Goal: Task Accomplishment & Management: Manage account settings

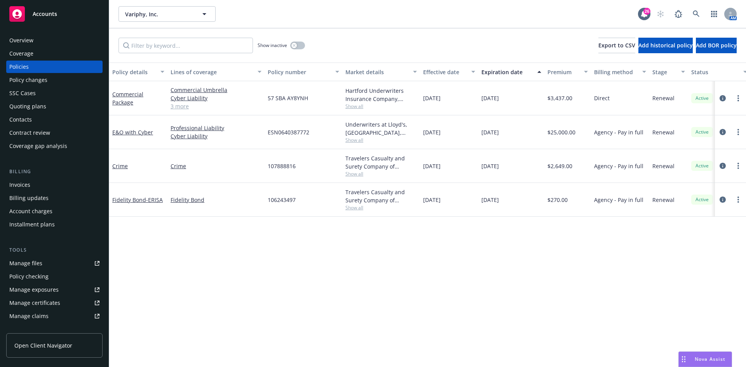
drag, startPoint x: 0, startPoint y: 0, endPoint x: 63, endPoint y: 20, distance: 66.0
click at [63, 19] on div "Accounts" at bounding box center [54, 14] width 90 height 16
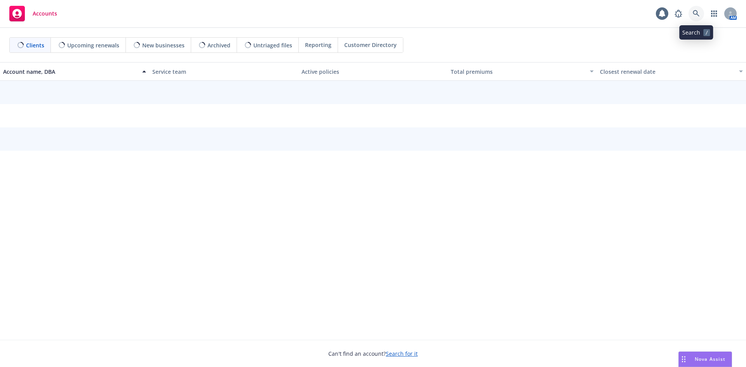
click at [693, 10] on icon at bounding box center [696, 13] width 7 height 7
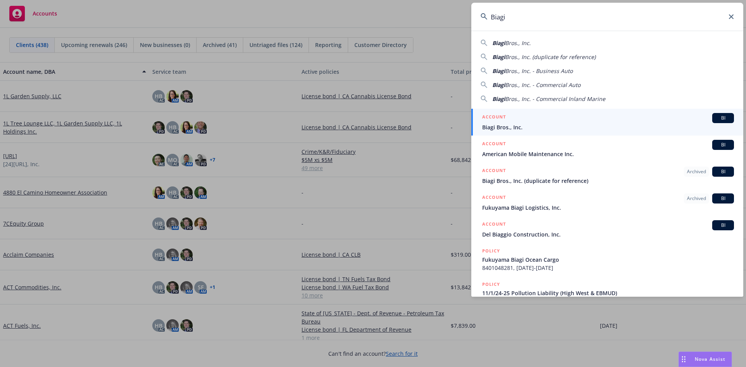
click at [534, 45] on div "Biagi Bros., Inc." at bounding box center [606, 43] width 253 height 8
type input "Biagi Bros., Inc."
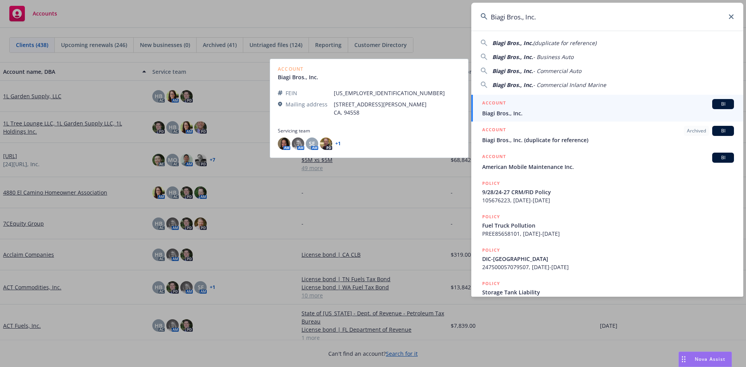
click at [503, 112] on span "Biagi Bros., Inc." at bounding box center [608, 113] width 252 height 8
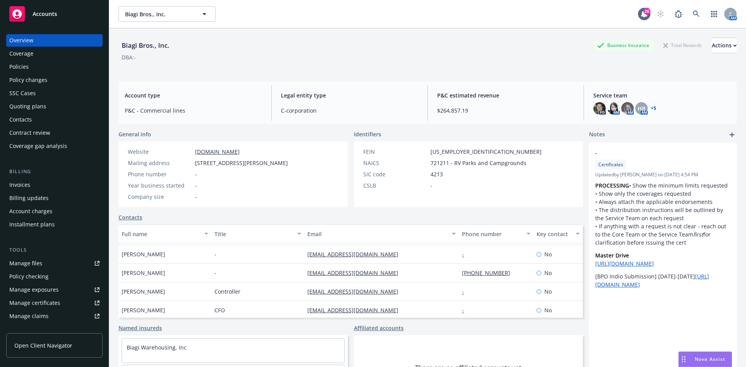
scroll to position [112, 0]
click at [35, 118] on div "Contacts" at bounding box center [54, 119] width 90 height 12
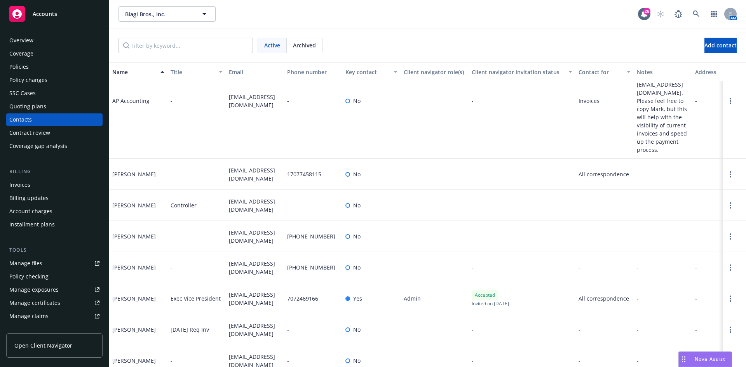
scroll to position [70, 0]
click at [200, 44] on input "Filter by keyword..." at bounding box center [185, 46] width 134 height 16
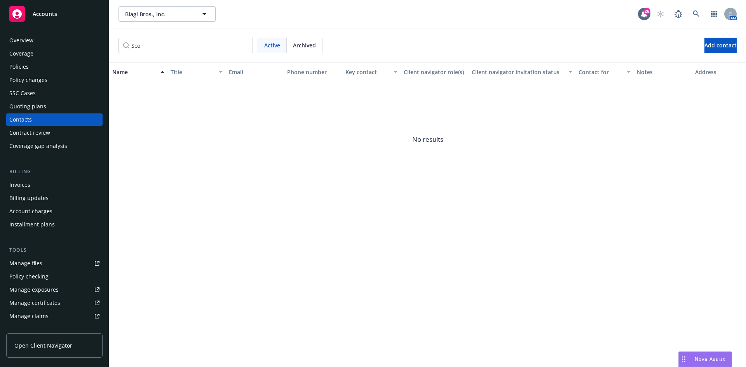
click at [318, 48] on div "Archived" at bounding box center [304, 45] width 35 height 15
click at [180, 42] on input "Sco" at bounding box center [185, 46] width 134 height 16
click at [167, 50] on input "Sco" at bounding box center [185, 46] width 134 height 16
type input "S"
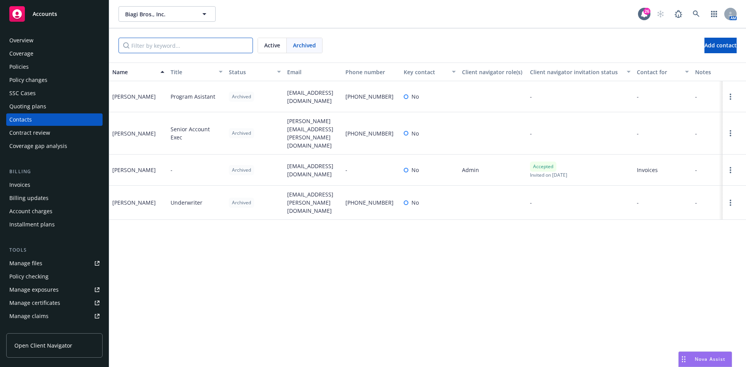
type input "o"
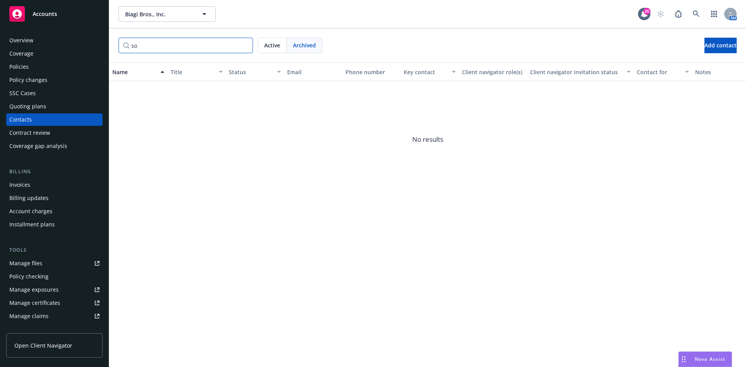
type input "s"
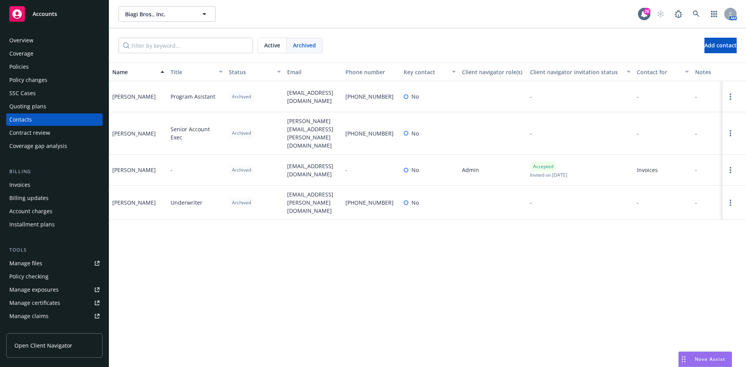
click at [279, 45] on span "Active" at bounding box center [272, 45] width 16 height 8
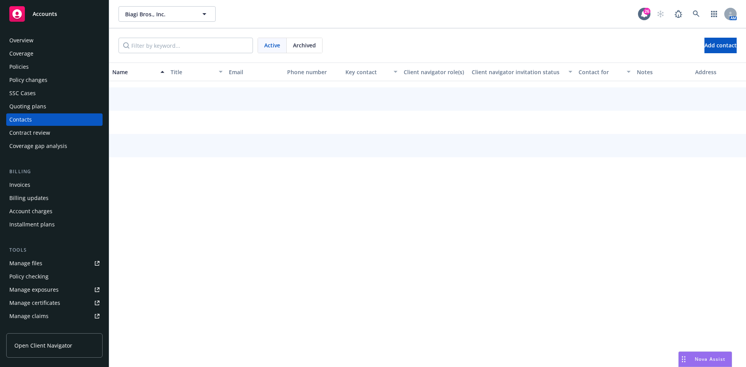
scroll to position [25, 0]
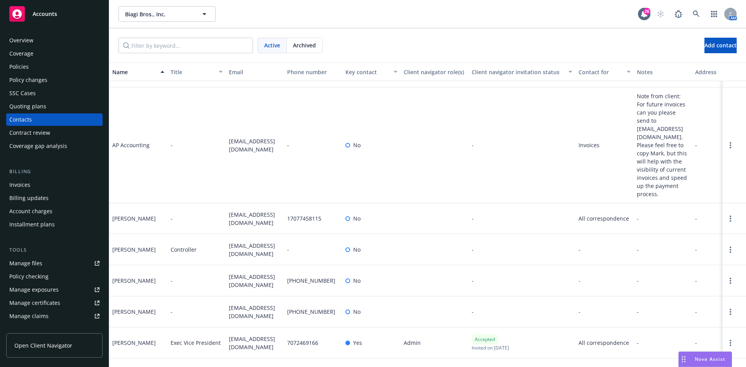
click at [42, 14] on span "Accounts" at bounding box center [45, 14] width 24 height 6
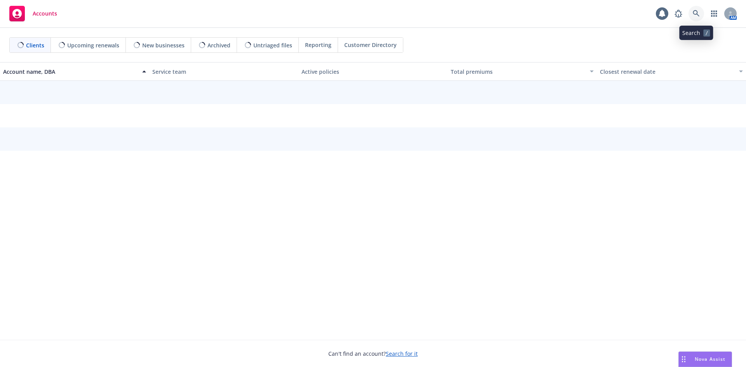
click at [694, 12] on icon at bounding box center [696, 13] width 7 height 7
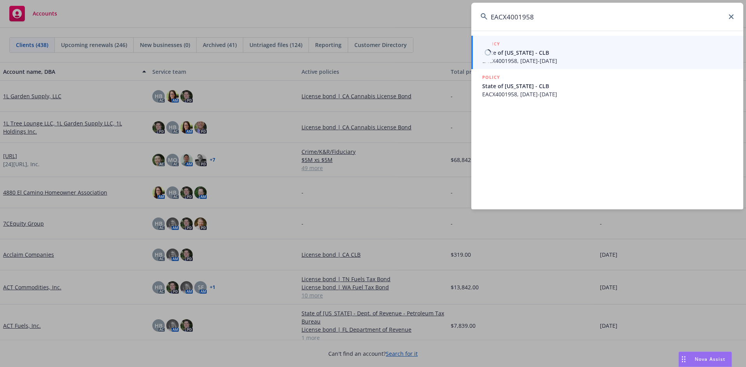
type input "EACX4001958"
click at [551, 56] on span "State of Nevada - CLB" at bounding box center [608, 53] width 252 height 8
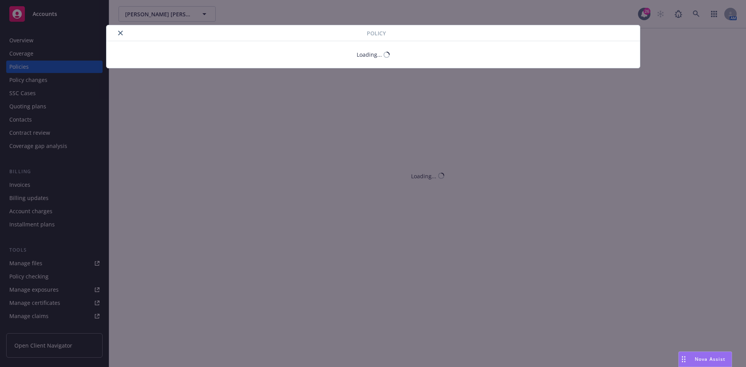
click at [118, 34] on icon "close" at bounding box center [120, 33] width 5 height 5
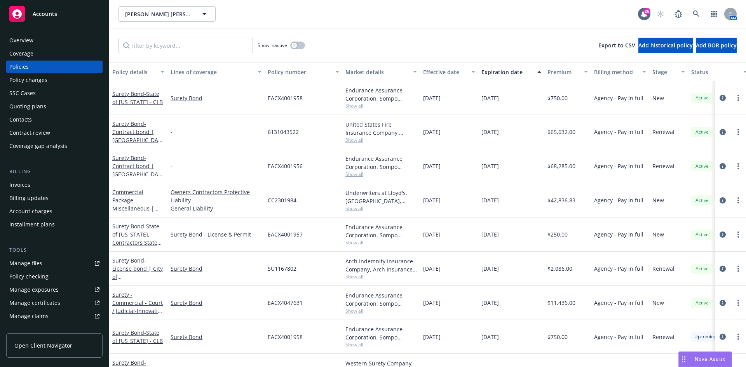
click at [32, 182] on div "Invoices" at bounding box center [54, 185] width 90 height 12
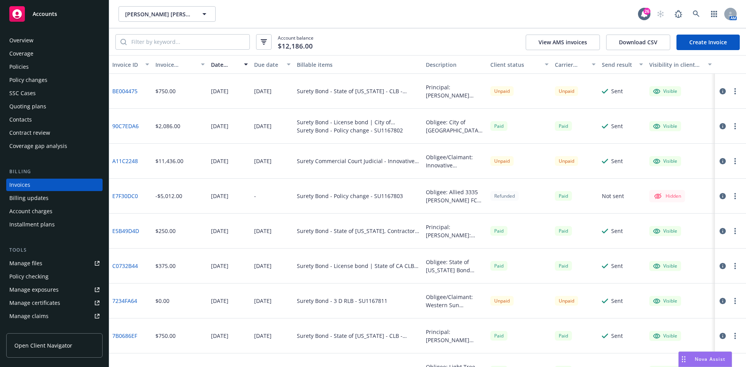
click at [730, 94] on button "button" at bounding box center [734, 91] width 9 height 9
click at [658, 214] on link "Void" at bounding box center [683, 216] width 99 height 16
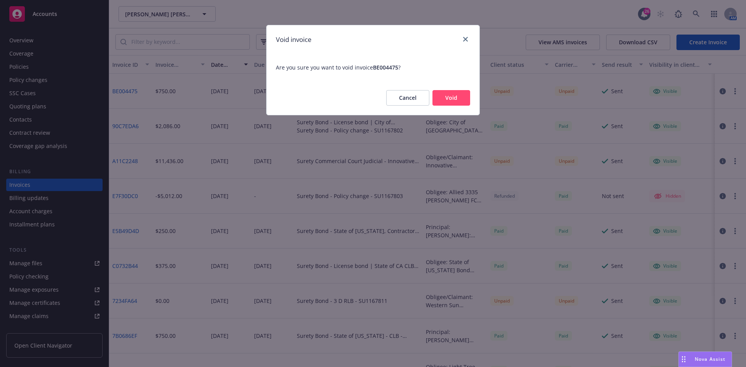
click at [458, 96] on button "Void" at bounding box center [451, 98] width 38 height 16
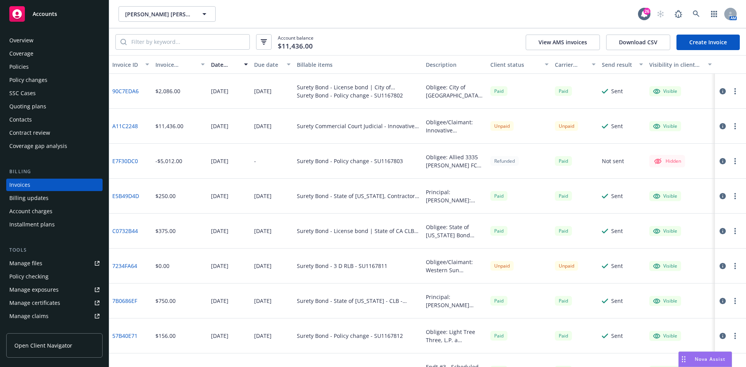
click at [44, 68] on div "Policies" at bounding box center [54, 67] width 90 height 12
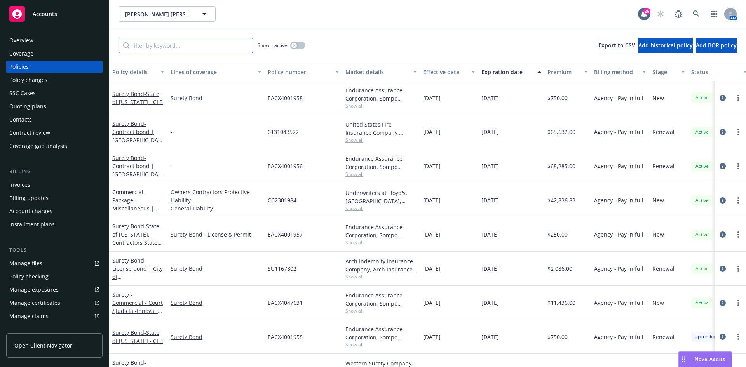
click at [205, 45] on input "Filter by keyword..." at bounding box center [185, 46] width 134 height 16
paste input "EACX4001958"
type input "EACX4001958"
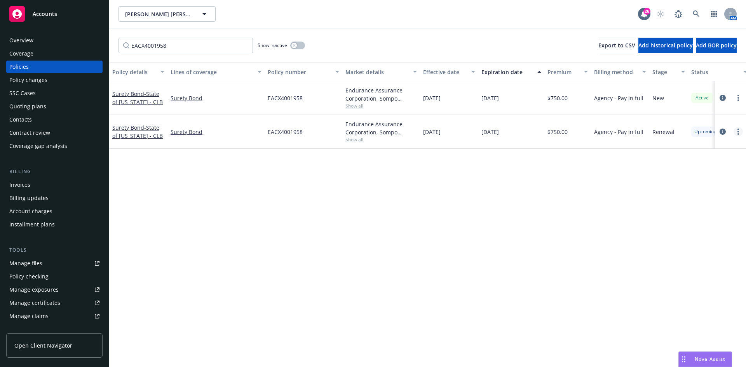
click at [740, 132] on link "more" at bounding box center [737, 131] width 9 height 9
click at [671, 221] on link "Delete policy" at bounding box center [696, 226] width 91 height 16
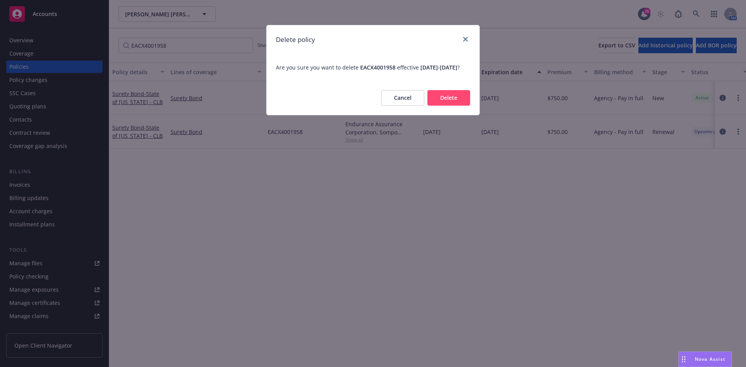
click at [445, 106] on button "Delete" at bounding box center [448, 98] width 43 height 16
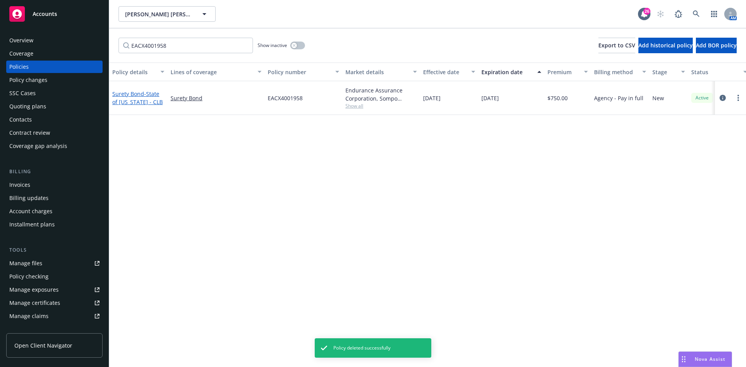
click at [139, 97] on link "Surety Bond - State of Nevada - CLB" at bounding box center [137, 98] width 50 height 16
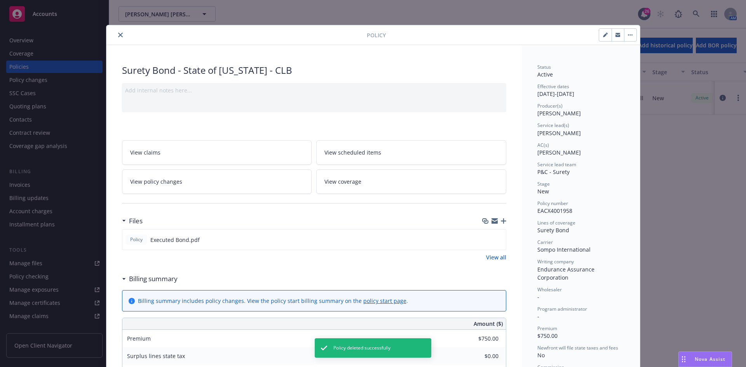
click at [603, 36] on icon "button" at bounding box center [605, 35] width 4 height 4
select select "NEW"
select select "12"
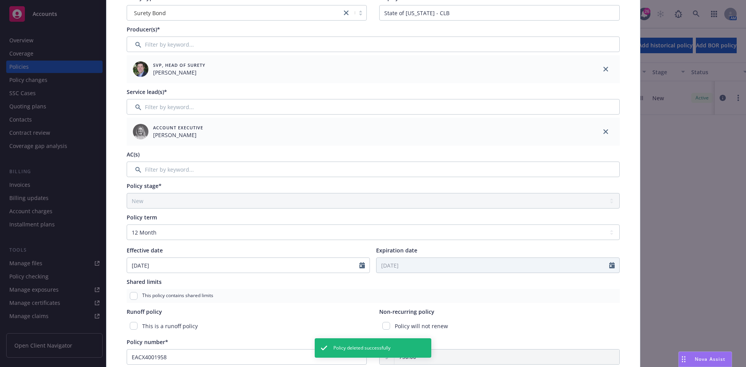
scroll to position [78, 0]
click at [383, 325] on input "checkbox" at bounding box center [386, 325] width 8 height 8
checkbox input "true"
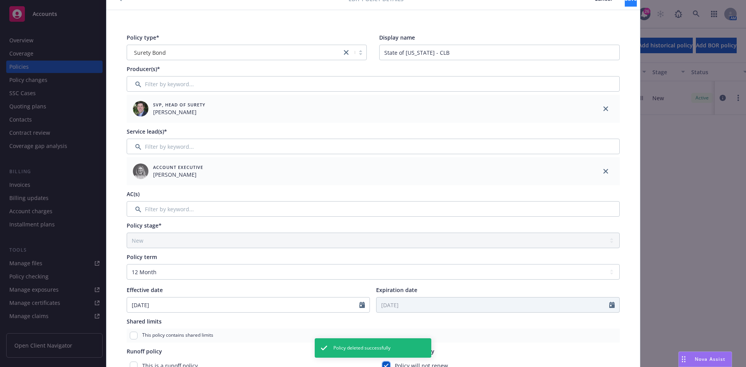
scroll to position [0, 0]
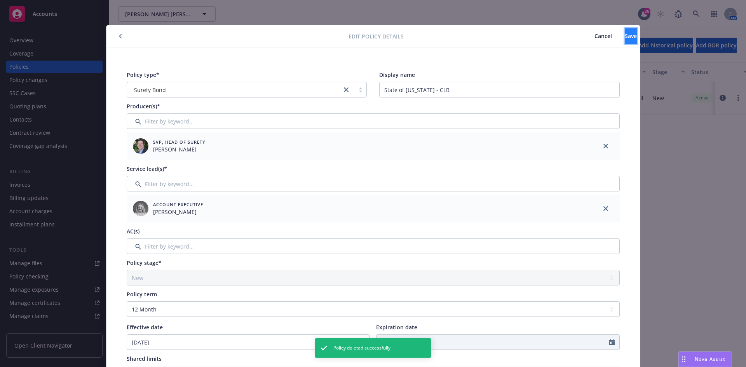
click at [625, 37] on span "Save" at bounding box center [631, 35] width 12 height 7
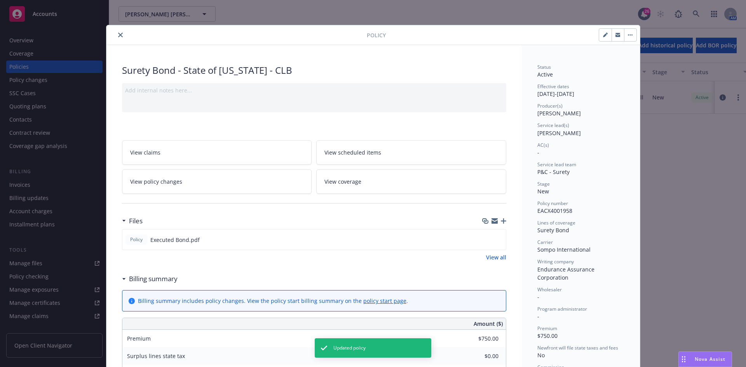
click at [118, 39] on button "close" at bounding box center [120, 34] width 9 height 9
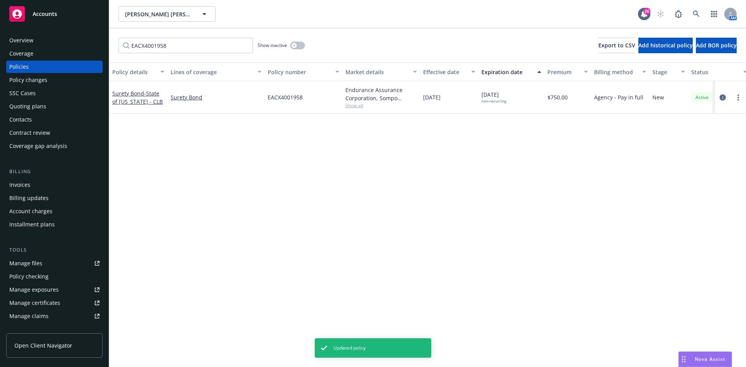
click at [118, 33] on div "EACX4001958 Show inactive Export to CSV Add historical policy Add BOR policy" at bounding box center [427, 45] width 637 height 34
click at [21, 67] on div "Policies" at bounding box center [18, 67] width 19 height 12
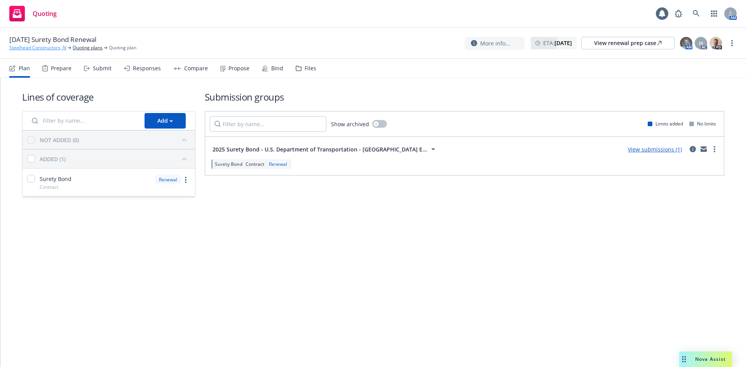
click at [61, 48] on link "Steelhead Constructors, JV" at bounding box center [37, 47] width 57 height 7
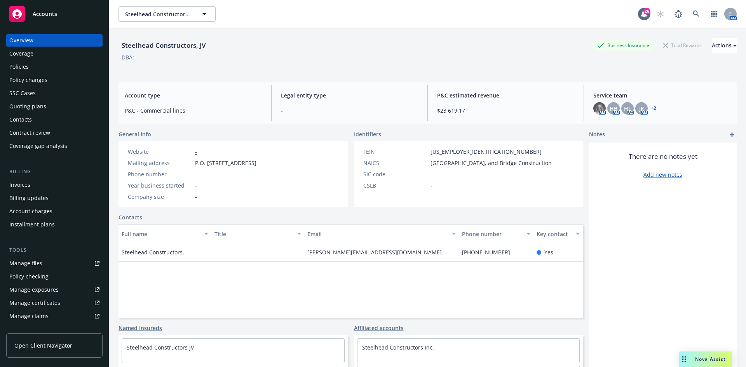
click at [31, 63] on div "Policies" at bounding box center [54, 67] width 90 height 12
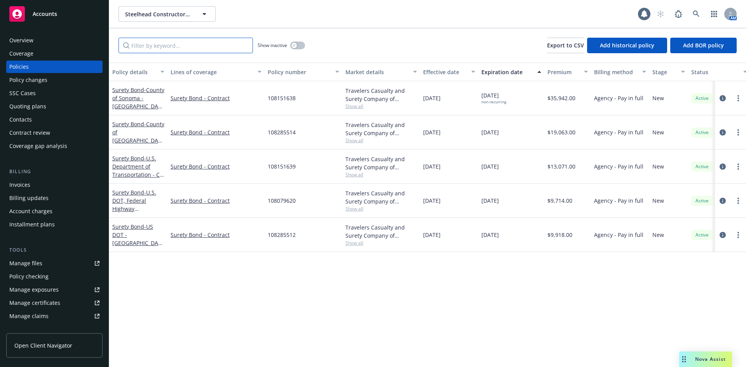
click at [176, 42] on input "Filter by keyword..." at bounding box center [185, 46] width 134 height 16
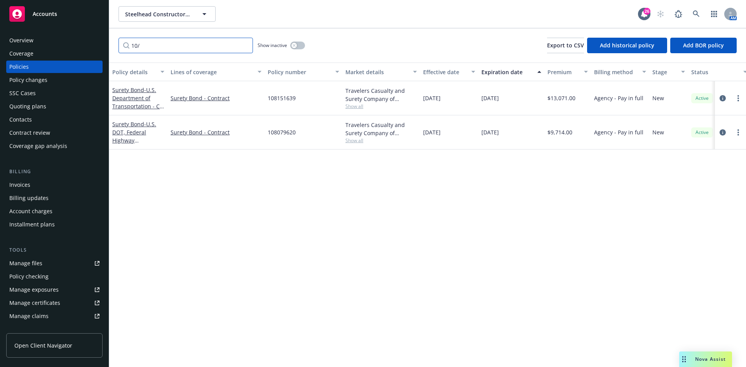
type input "10/"
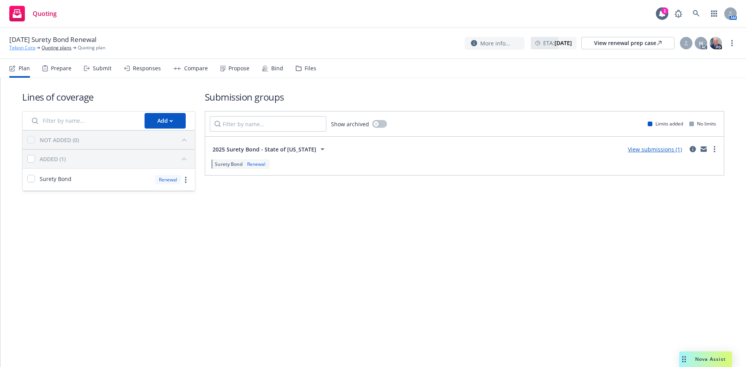
click at [26, 47] on link "Tekion Corp" at bounding box center [22, 47] width 26 height 7
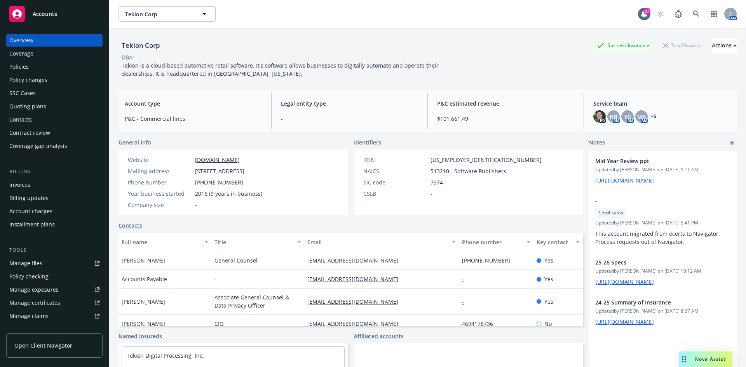
click at [56, 66] on div "Policies" at bounding box center [54, 67] width 90 height 12
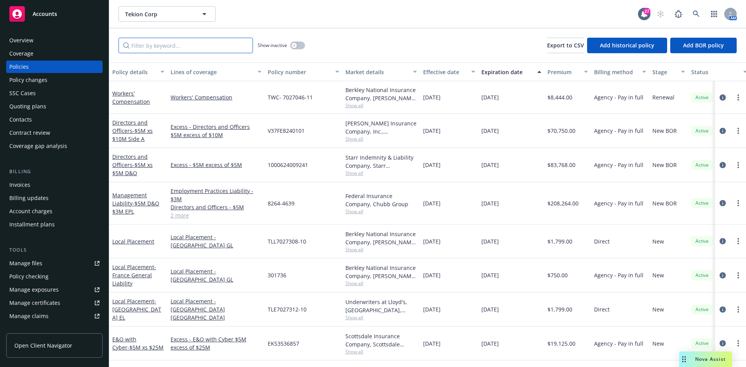
click at [173, 49] on input "Filter by keyword..." at bounding box center [185, 46] width 134 height 16
paste input "57BSBJC7466"
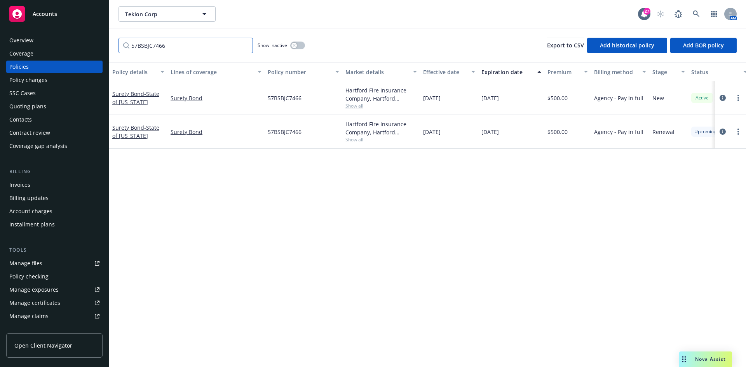
type input "57BSBJC7466"
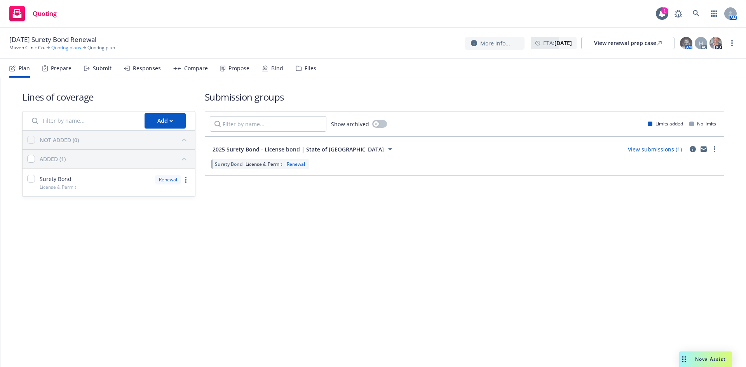
click at [73, 51] on link "Quoting plans" at bounding box center [66, 47] width 30 height 7
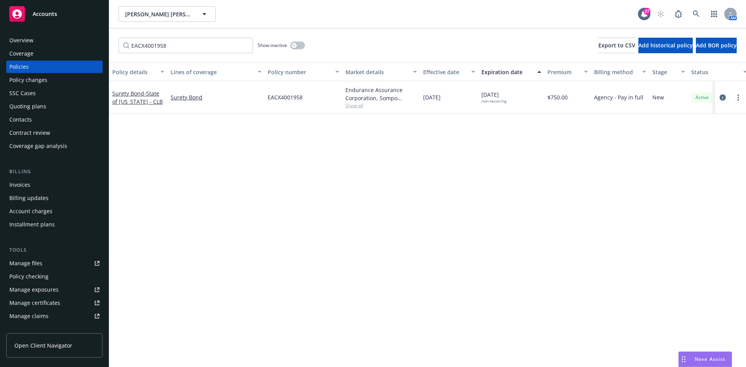
click at [44, 66] on div "Policies" at bounding box center [54, 67] width 90 height 12
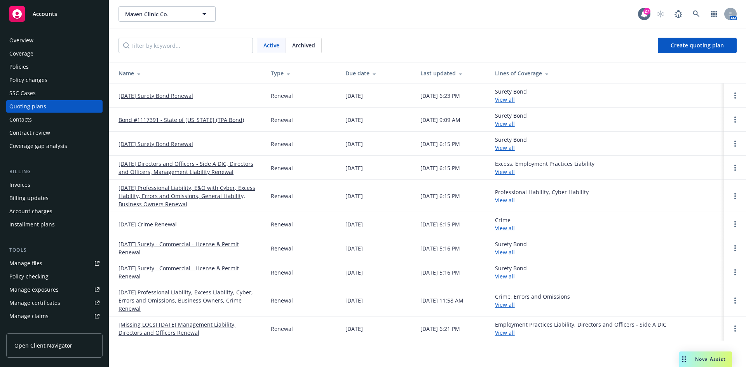
click at [47, 69] on div "Policies" at bounding box center [54, 67] width 90 height 12
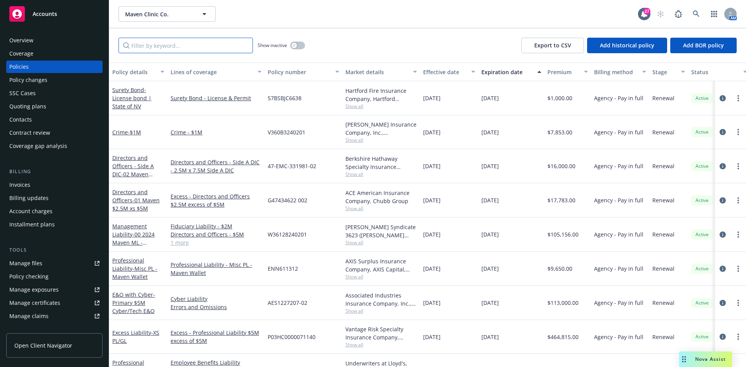
click at [199, 52] on input "Filter by keyword..." at bounding box center [185, 46] width 134 height 16
paste input "57BSBJC7466"
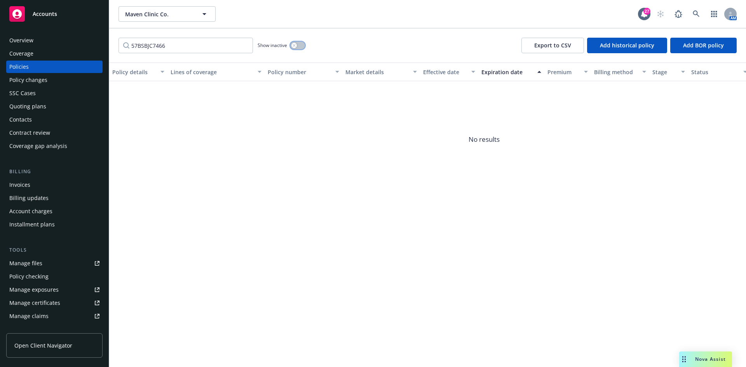
click at [296, 45] on icon "button" at bounding box center [293, 45] width 3 height 3
drag, startPoint x: 184, startPoint y: 51, endPoint x: 73, endPoint y: 49, distance: 110.7
click at [73, 49] on div "Accounts Overview Coverage Policies Policy changes SSC Cases Quoting plans Cont…" at bounding box center [373, 183] width 746 height 367
click at [203, 50] on input "57BSBJC7466" at bounding box center [185, 46] width 134 height 16
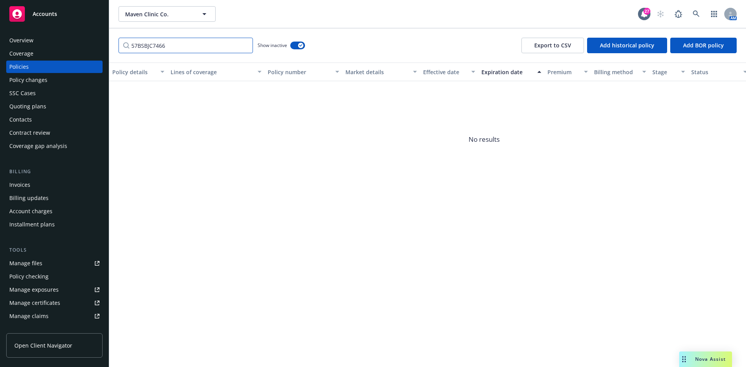
click at [203, 50] on input "57BSBJC7466" at bounding box center [185, 46] width 134 height 16
paste input "6638"
type input "57BSBJC6638"
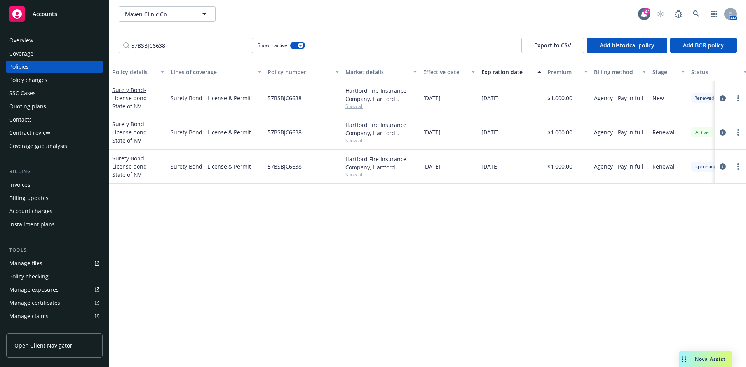
click at [45, 103] on div "Quoting plans" at bounding box center [54, 106] width 90 height 12
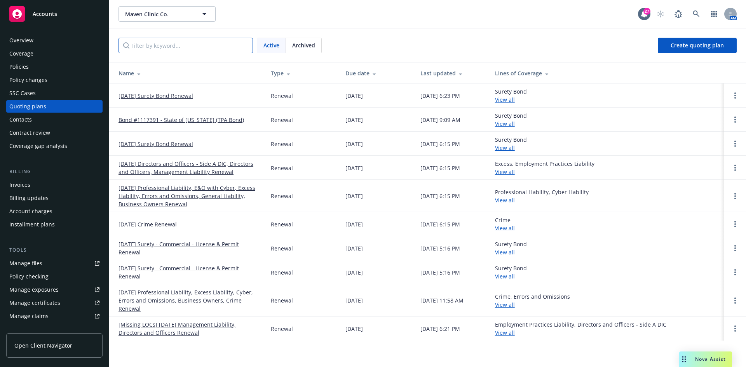
click at [193, 43] on input "Filter by keyword..." at bounding box center [185, 46] width 134 height 16
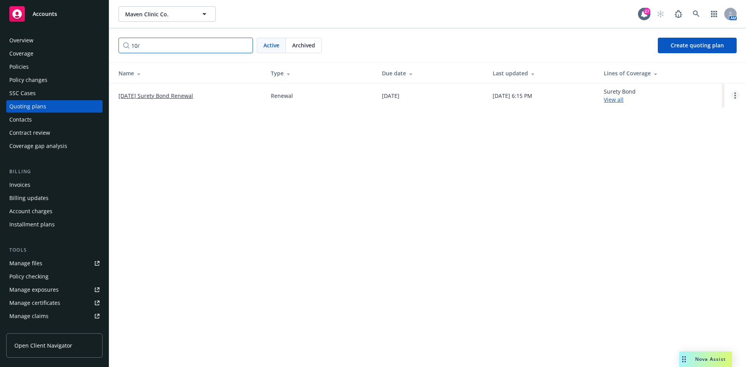
type input "10/"
click at [734, 92] on link "Open options" at bounding box center [734, 95] width 9 height 9
click at [685, 93] on span "Archive" at bounding box center [680, 89] width 38 height 7
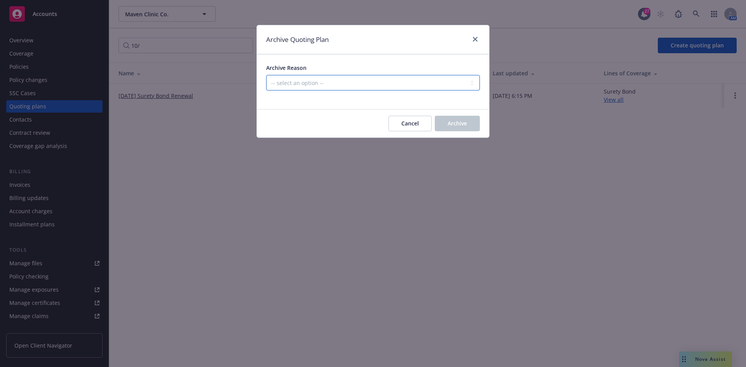
drag, startPoint x: 380, startPoint y: 81, endPoint x: 375, endPoint y: 90, distance: 10.1
click at [380, 81] on select "-- select an option -- All policies in this renewal plan are auto-renewed Creat…" at bounding box center [373, 83] width 214 height 16
select select "ARCHIVED_RENEWAL_POLICY_AUTO_RENEWED"
click at [266, 75] on select "-- select an option -- All policies in this renewal plan are auto-renewed Creat…" at bounding box center [373, 83] width 214 height 16
click at [449, 121] on span "Archive" at bounding box center [456, 123] width 19 height 7
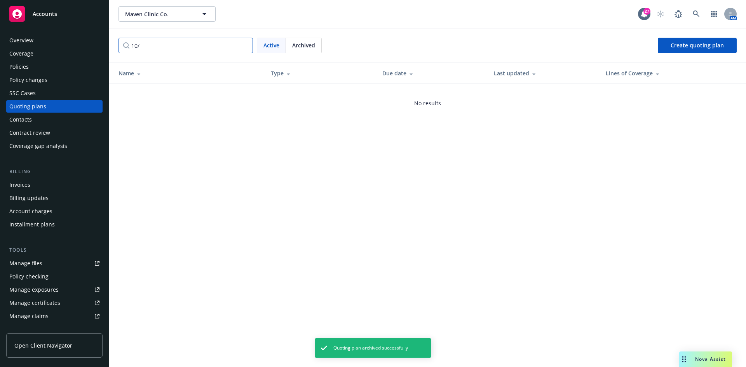
click at [244, 46] on input "10/" at bounding box center [185, 46] width 134 height 16
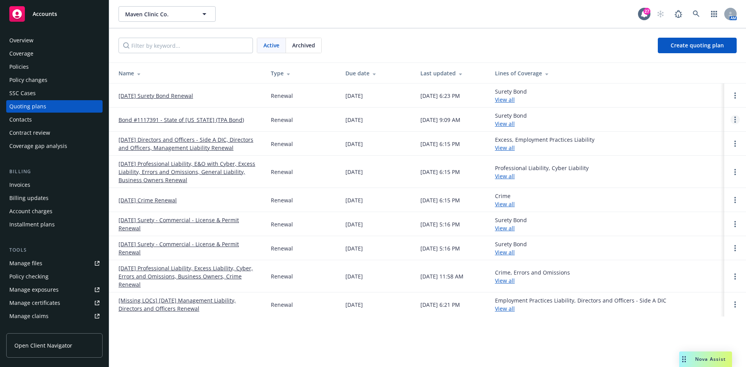
click at [733, 121] on link "Open options" at bounding box center [734, 119] width 9 height 9
click at [680, 116] on span "Archive" at bounding box center [680, 113] width 38 height 7
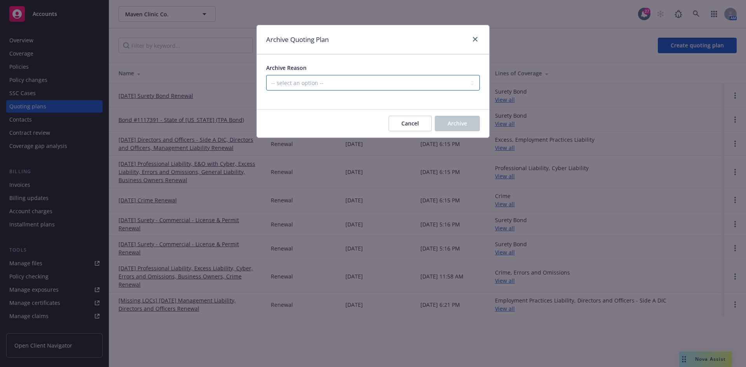
click at [388, 87] on select "-- select an option -- All policies in this renewal plan are auto-renewed Creat…" at bounding box center [373, 83] width 214 height 16
select select "ARCHIVED_DUPLICATE"
click at [266, 75] on select "-- select an option -- All policies in this renewal plan are auto-renewed Creat…" at bounding box center [373, 83] width 214 height 16
click at [444, 124] on button "Archive" at bounding box center [457, 124] width 45 height 16
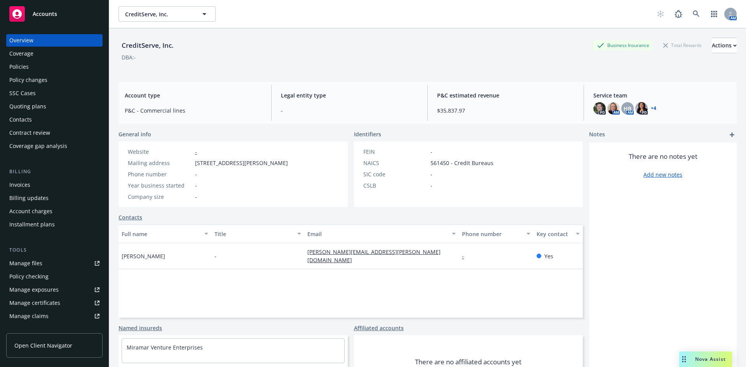
click at [30, 63] on div "Policies" at bounding box center [54, 67] width 90 height 12
